Goal: Information Seeking & Learning: Learn about a topic

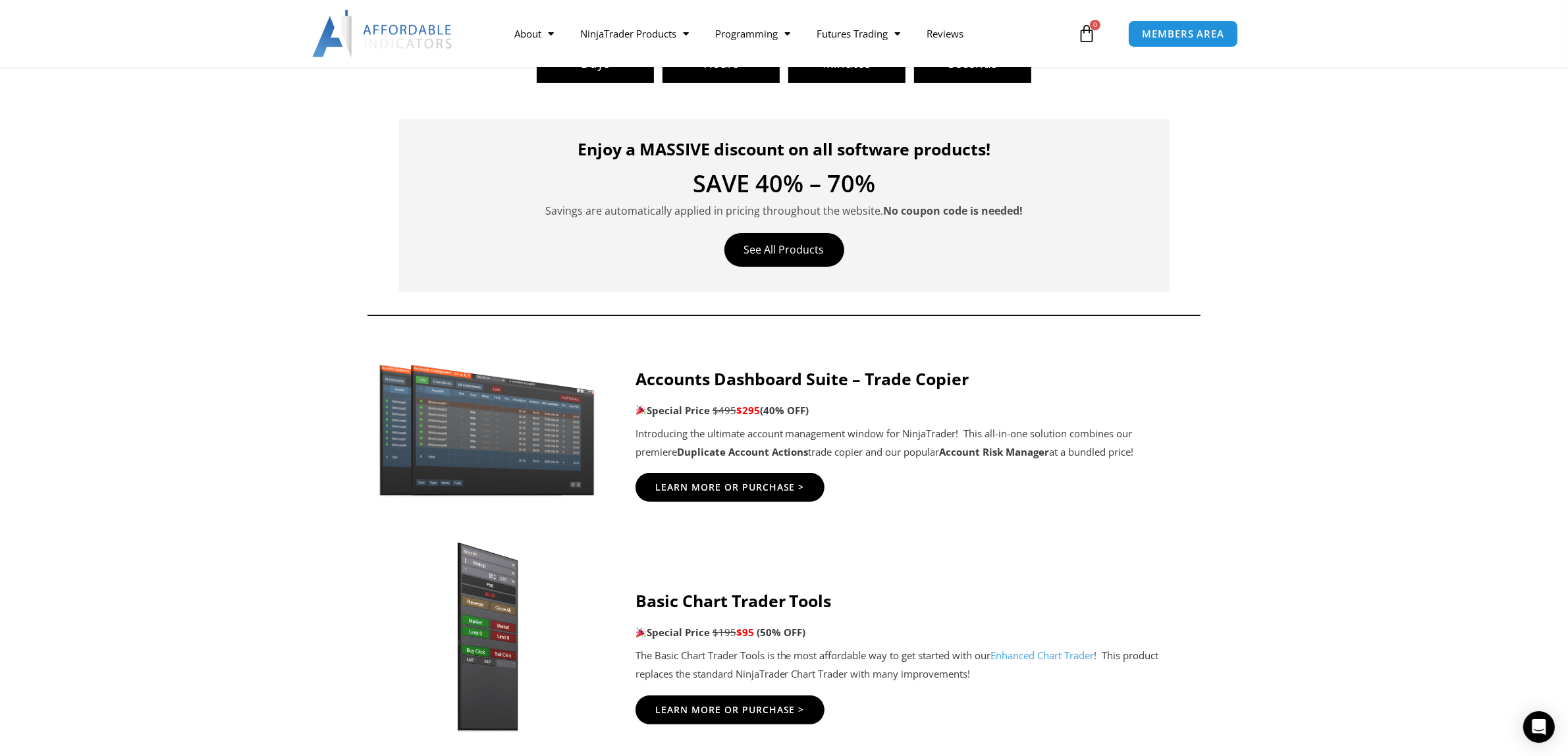
scroll to position [412, 0]
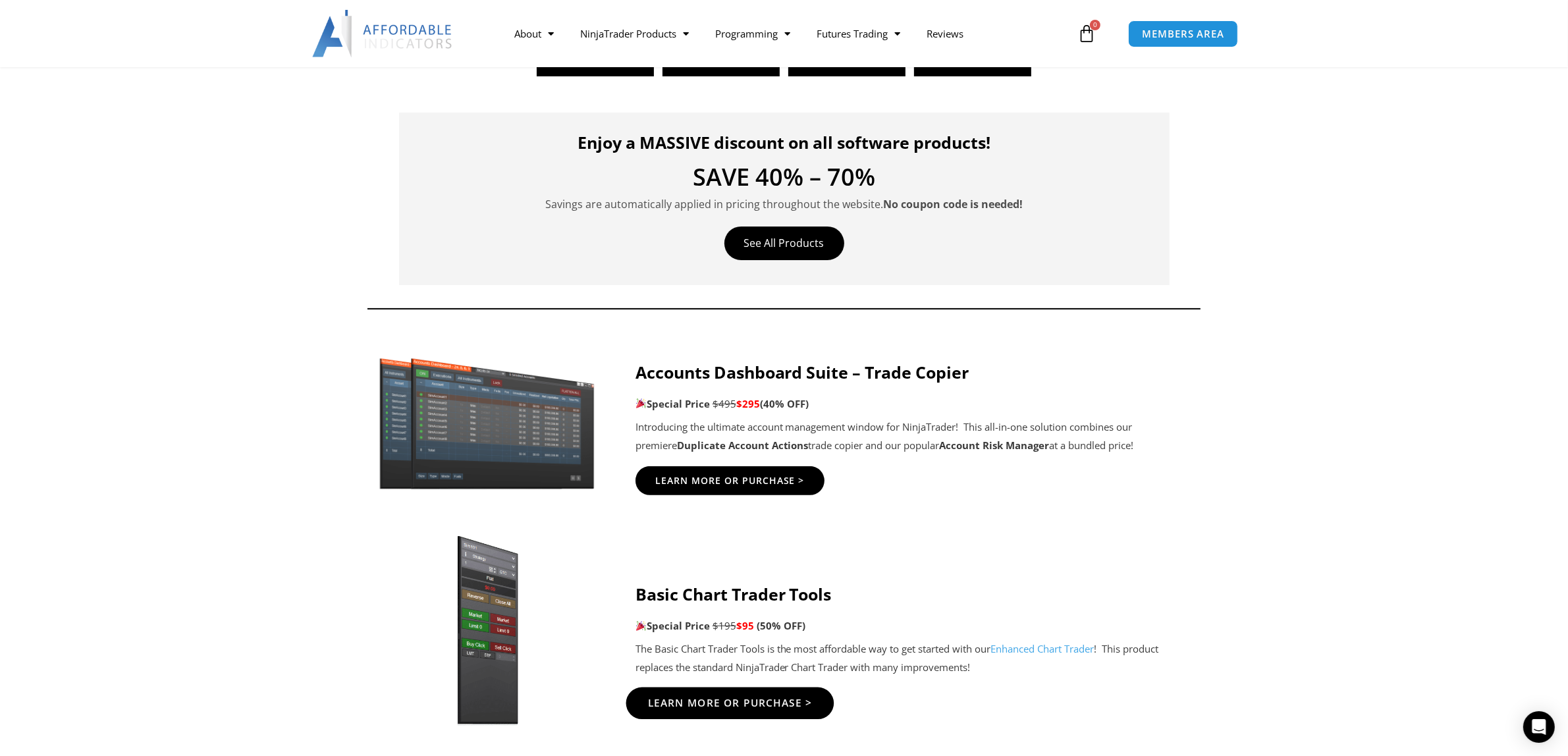
click at [770, 703] on span "Learn More Or Purchase >" at bounding box center [729, 703] width 165 height 10
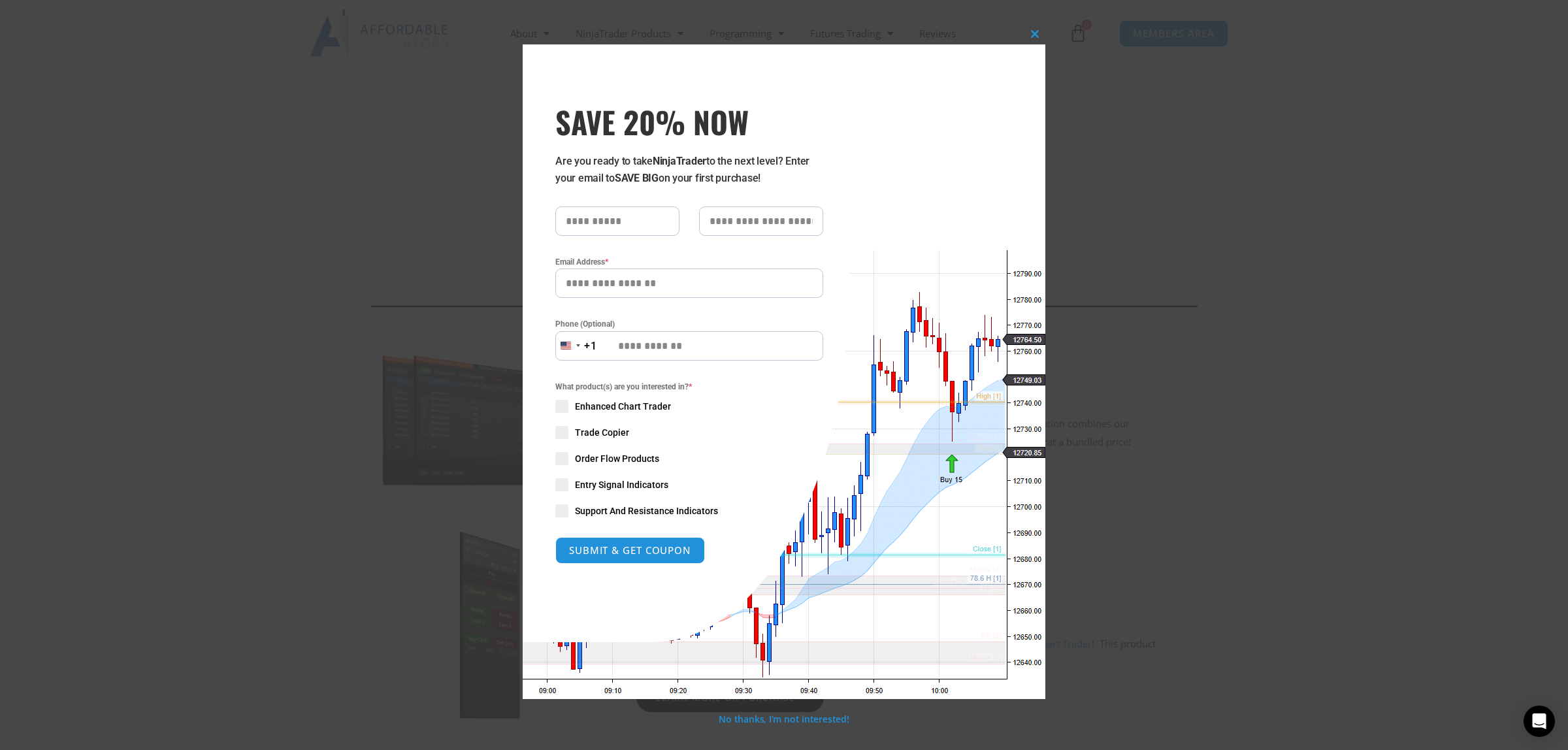
click at [1237, 377] on div "Close this module SAVE 20% NOW Are you ready to take NinjaTrader to the next le…" at bounding box center [784, 375] width 1568 height 750
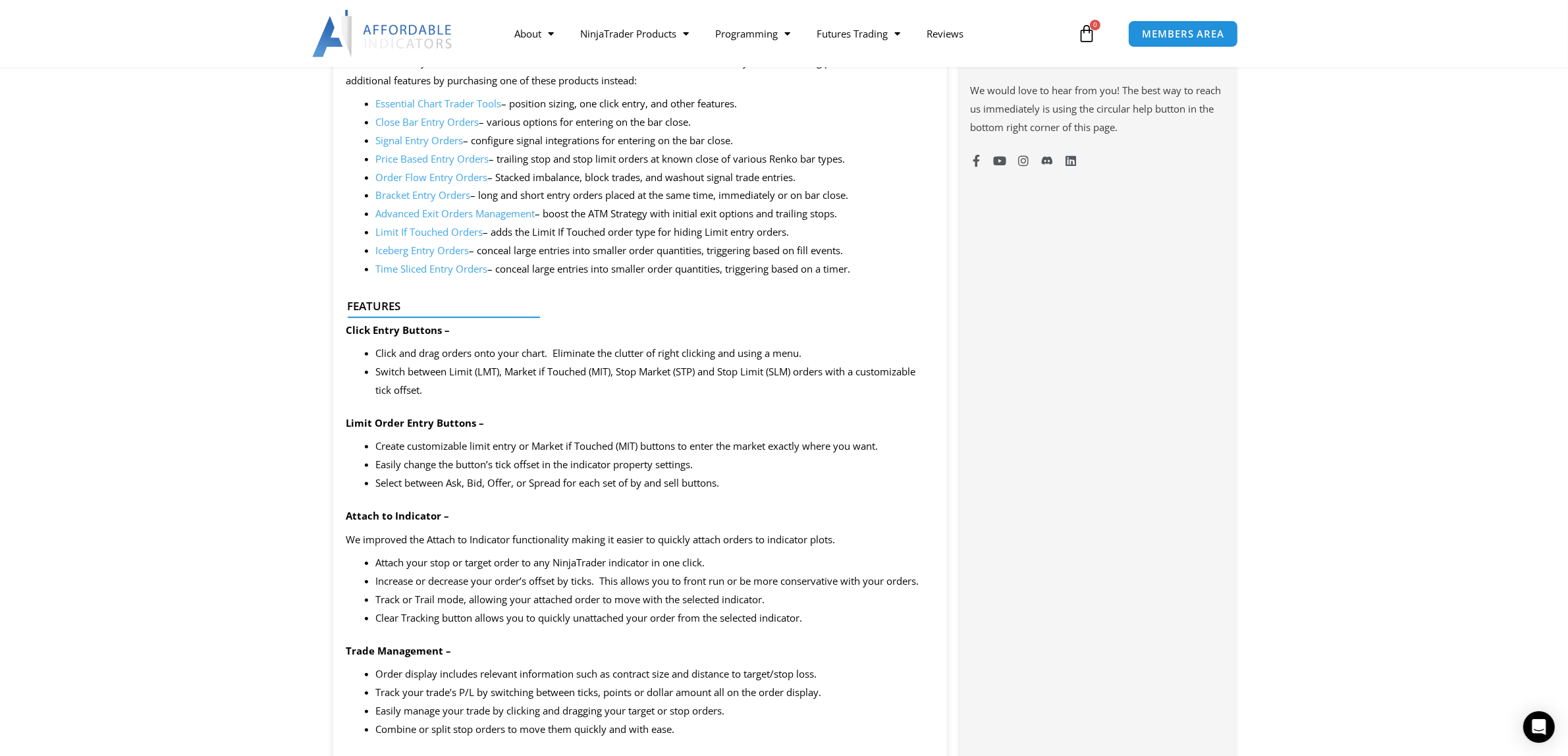
scroll to position [1097, 0]
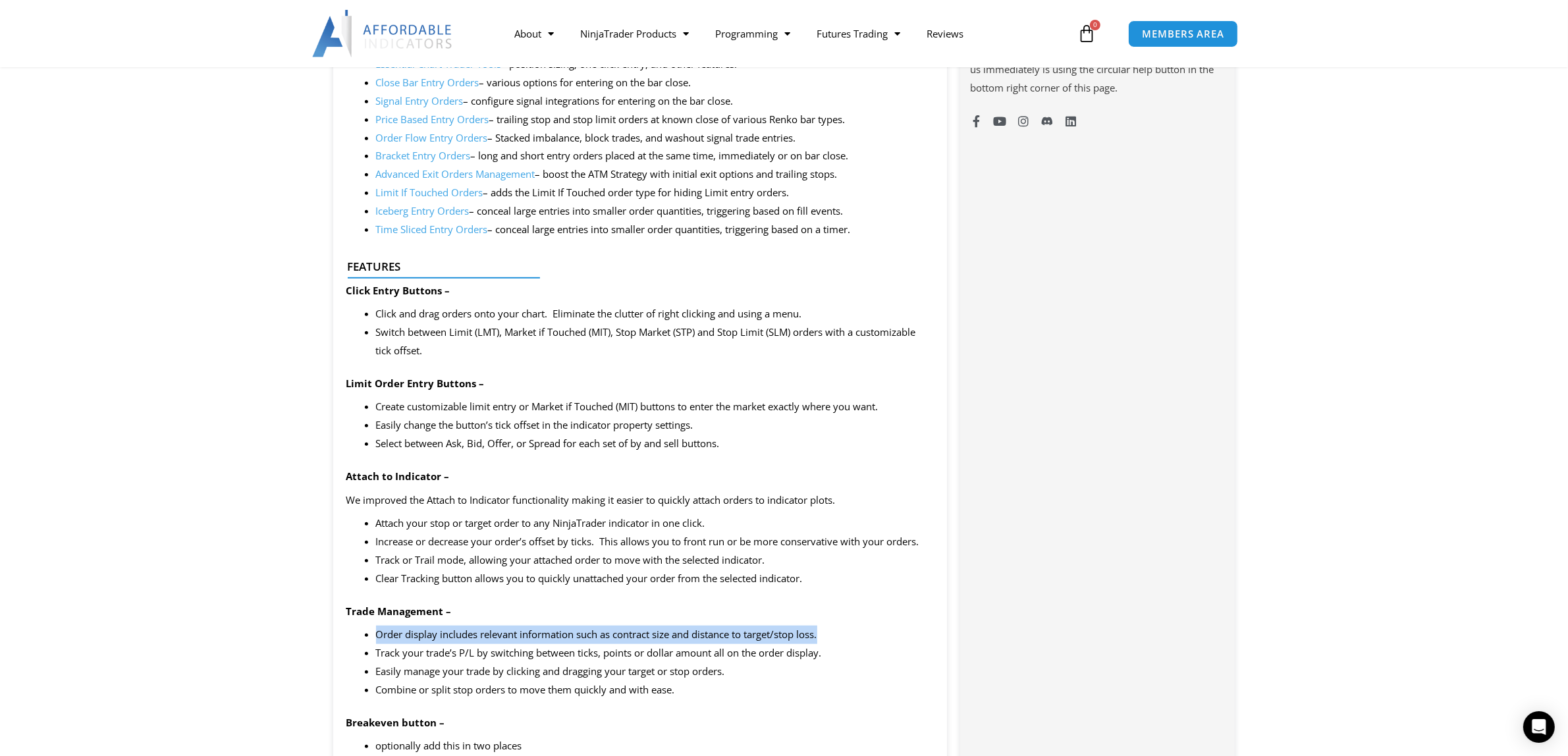
drag, startPoint x: 379, startPoint y: 637, endPoint x: 854, endPoint y: 637, distance: 475.0
click at [854, 637] on li "Order display includes relevant information such as contract size and distance …" at bounding box center [655, 635] width 559 height 19
click at [848, 673] on li "Easily manage your trade by clicking and dragging your target or stop orders." at bounding box center [655, 671] width 559 height 19
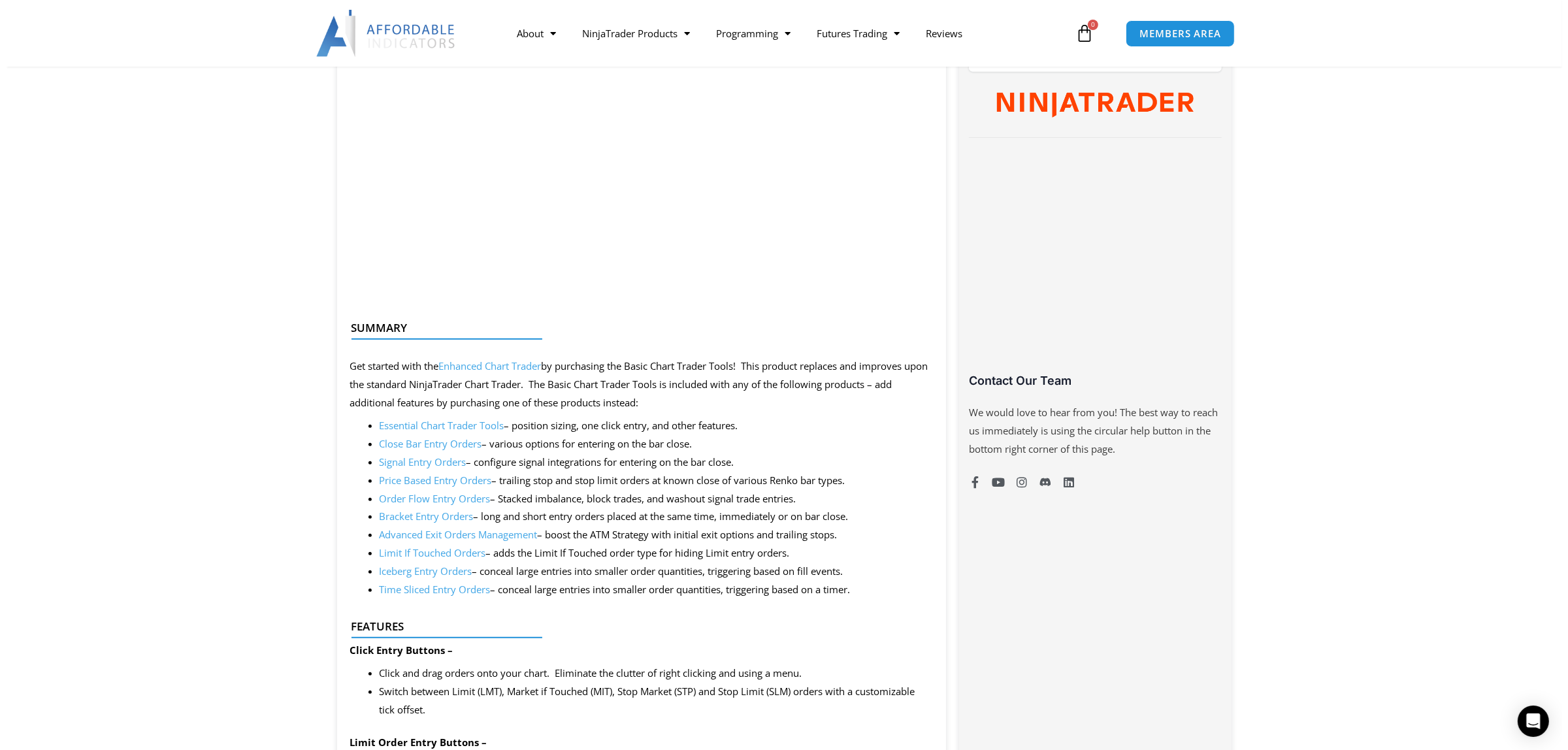
scroll to position [681, 0]
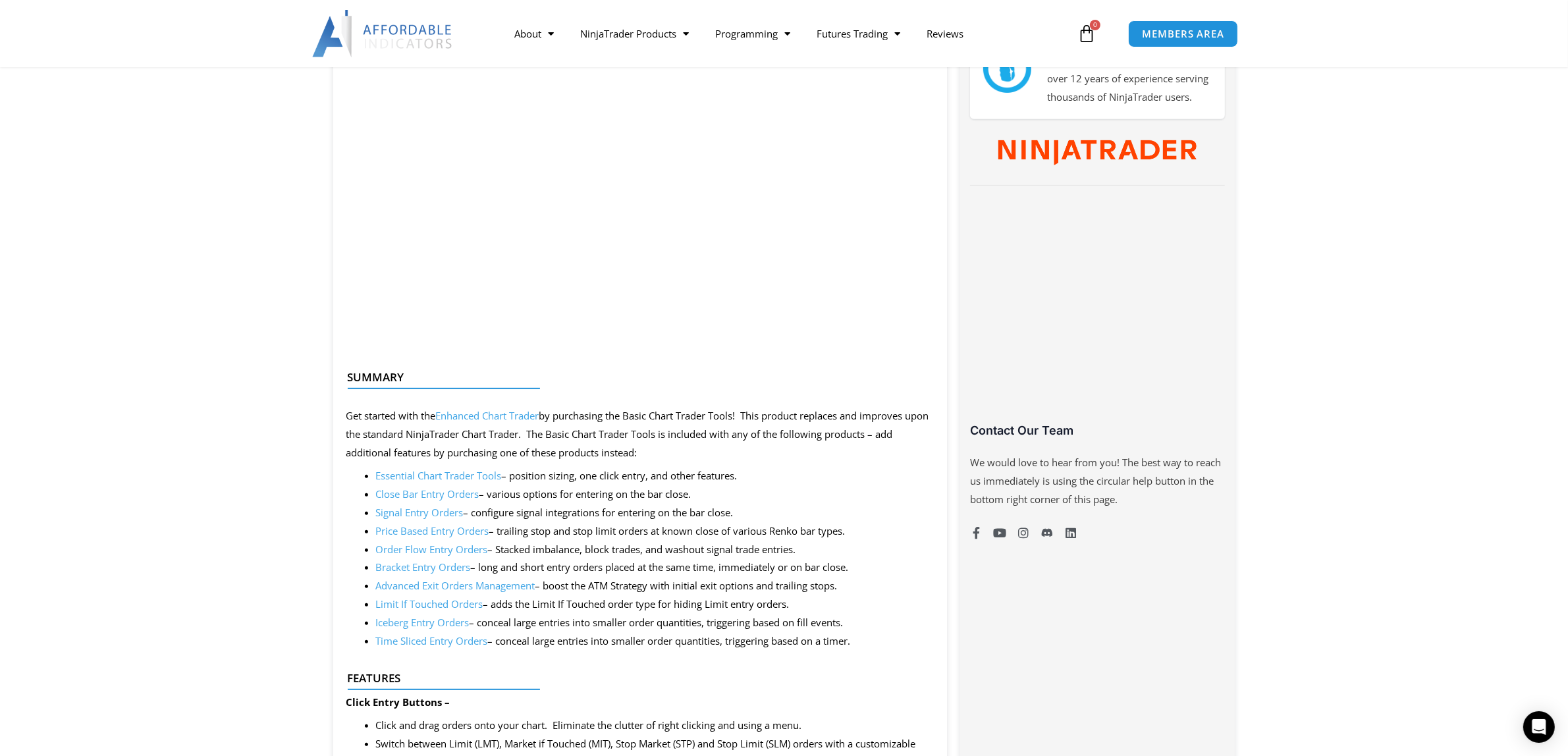
drag, startPoint x: 774, startPoint y: 394, endPoint x: 731, endPoint y: 367, distance: 50.8
drag, startPoint x: 731, startPoint y: 367, endPoint x: 1310, endPoint y: 281, distance: 585.4
